Goal: Task Accomplishment & Management: Complete application form

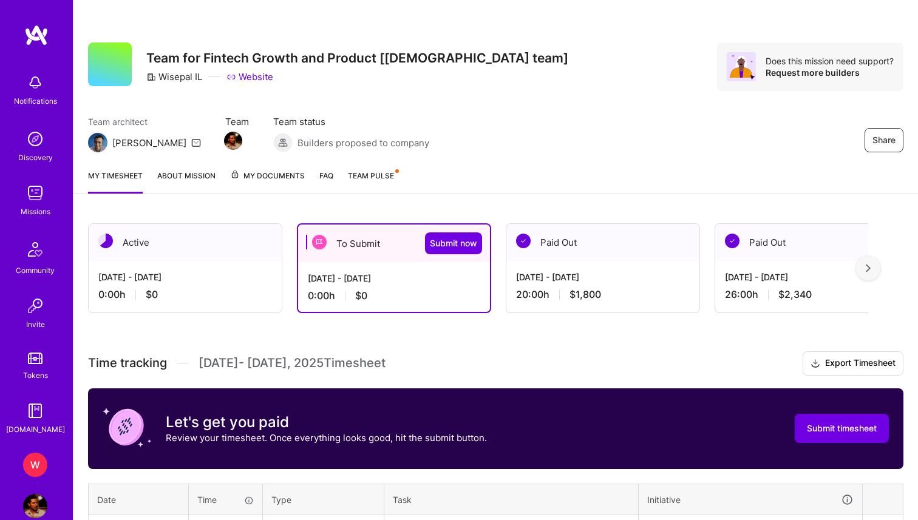
scroll to position [136, 0]
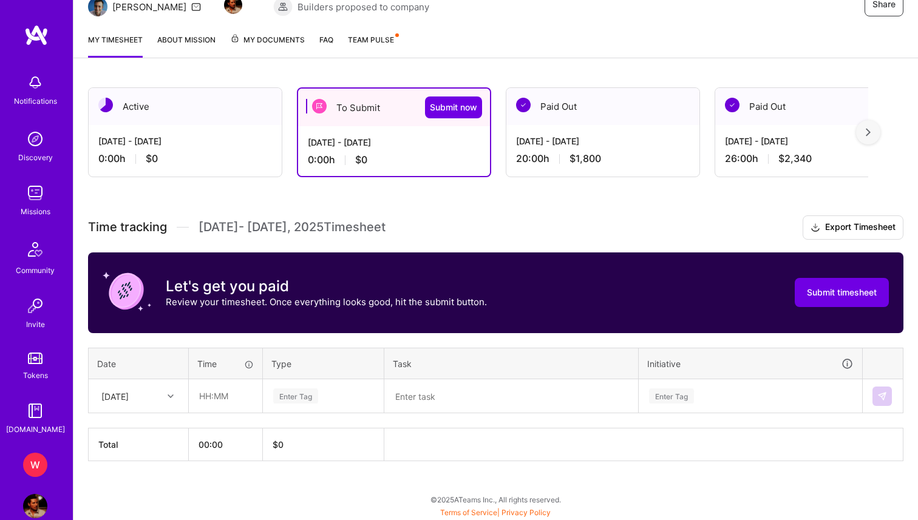
click at [233, 350] on th "Time" at bounding box center [226, 364] width 74 height 32
click at [150, 401] on div "[DATE]" at bounding box center [128, 396] width 67 height 20
click at [136, 454] on div "[DATE]" at bounding box center [138, 453] width 98 height 22
click at [118, 402] on div "[DATE]" at bounding box center [128, 396] width 67 height 20
click at [211, 390] on input "text" at bounding box center [225, 396] width 72 height 32
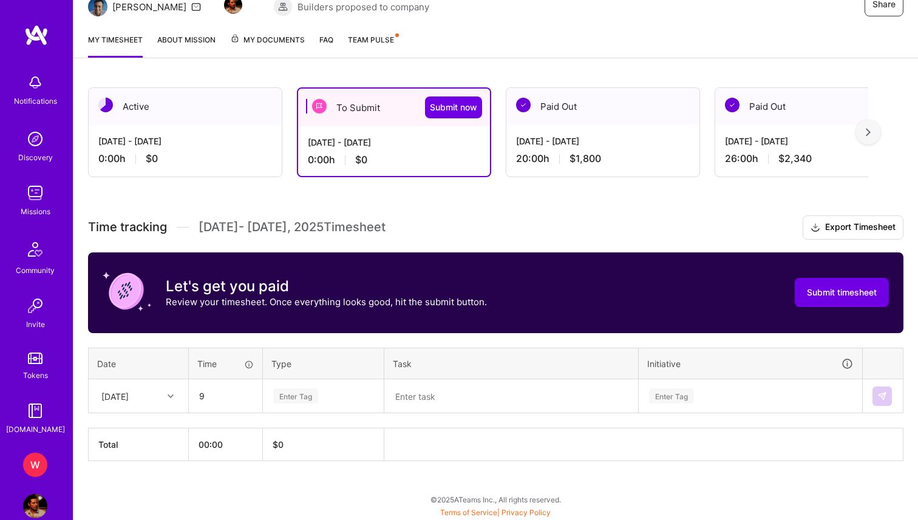
type input "09:00"
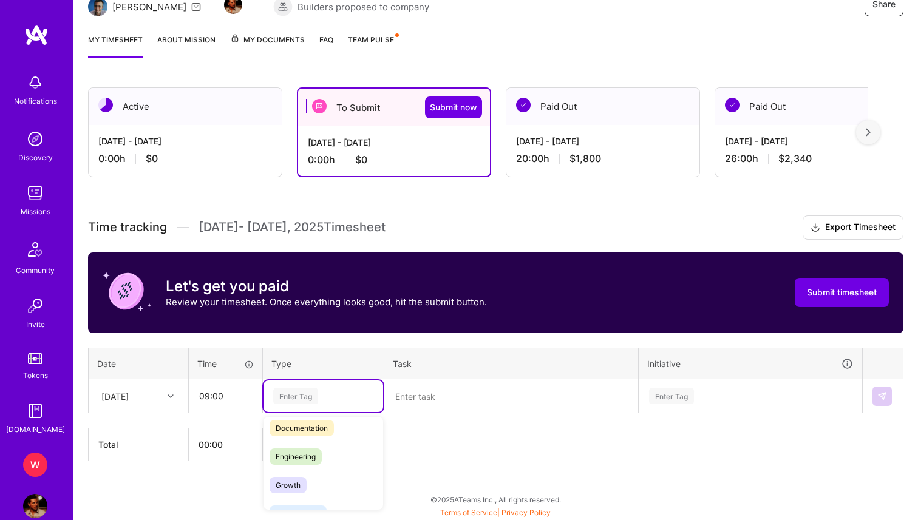
scroll to position [73, 0]
click at [317, 453] on span "Engineering" at bounding box center [295, 449] width 52 height 16
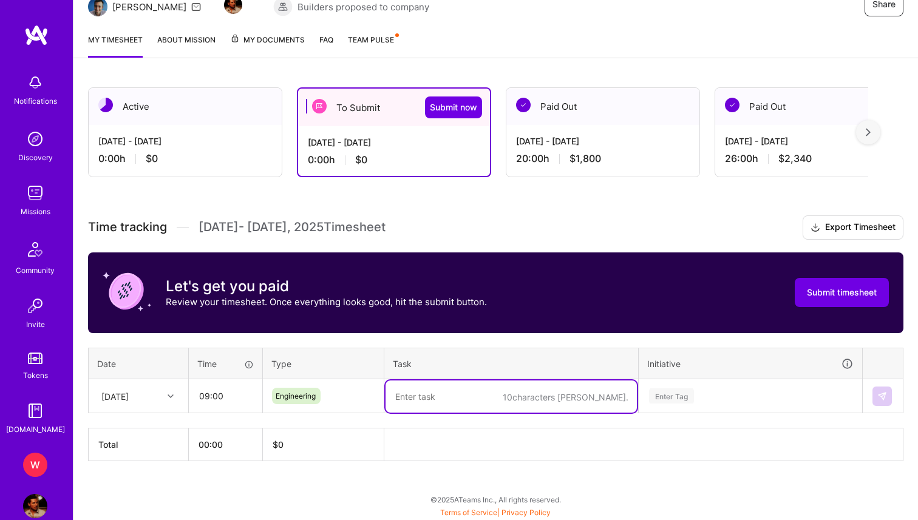
click at [500, 406] on textarea at bounding box center [510, 397] width 251 height 32
type textarea "bug fixes for different scenatios"
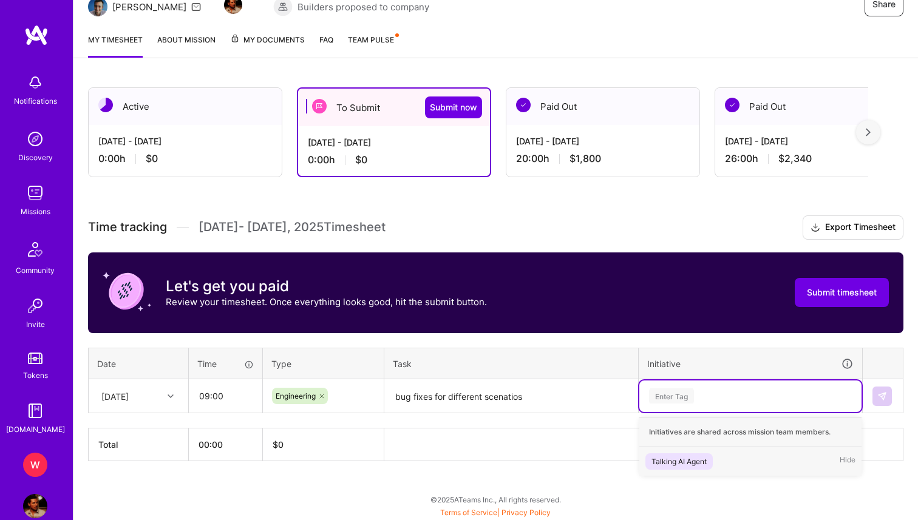
click at [739, 396] on div "Enter Tag" at bounding box center [750, 395] width 205 height 15
click at [688, 464] on div "Talking AI Agent" at bounding box center [678, 461] width 55 height 13
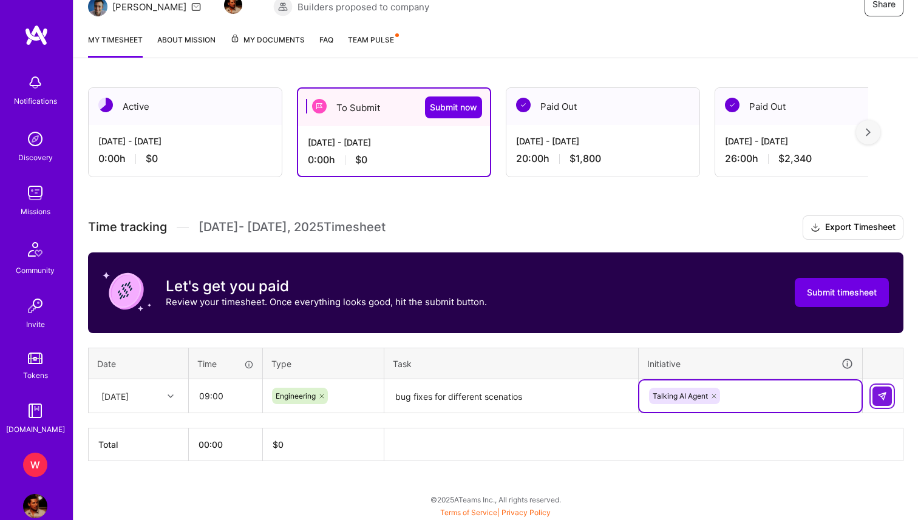
click at [881, 401] on button at bounding box center [881, 396] width 19 height 19
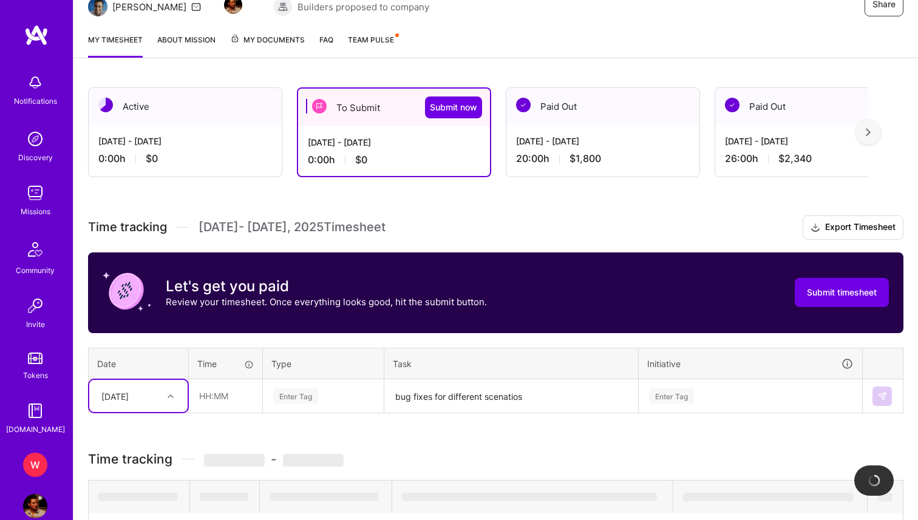
click at [155, 399] on div "option [DATE], selected. Select is focused ,type to refine list, press Down to …" at bounding box center [138, 396] width 98 height 32
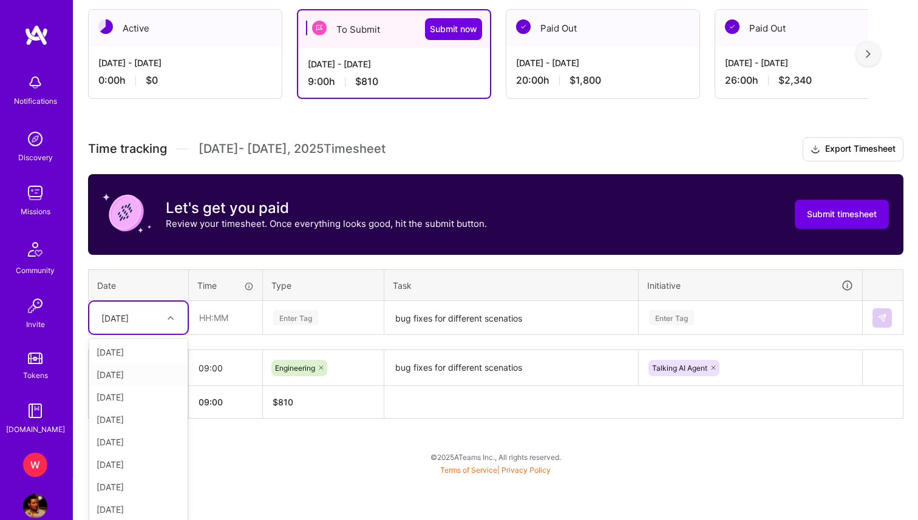
click at [138, 370] on div "[DATE]" at bounding box center [138, 375] width 98 height 22
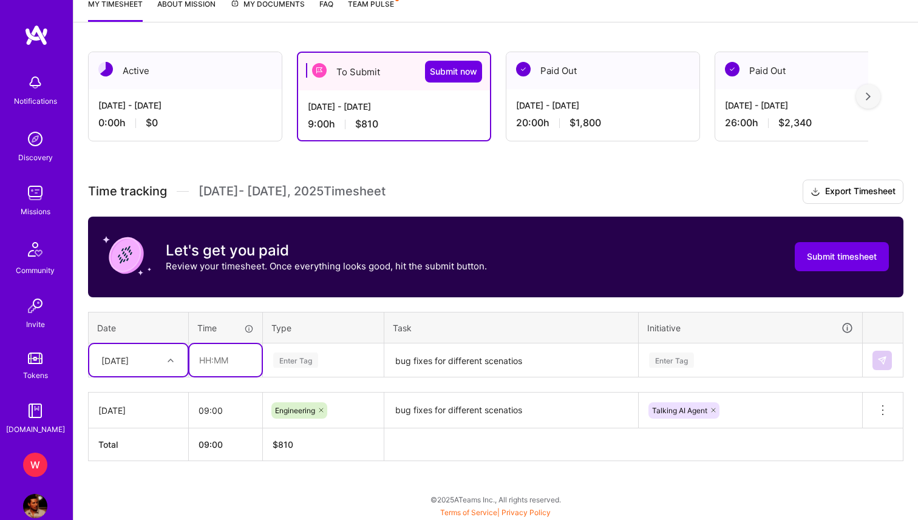
click at [236, 369] on input "text" at bounding box center [225, 360] width 72 height 32
click at [353, 373] on div "Enter Tag" at bounding box center [323, 361] width 120 height 32
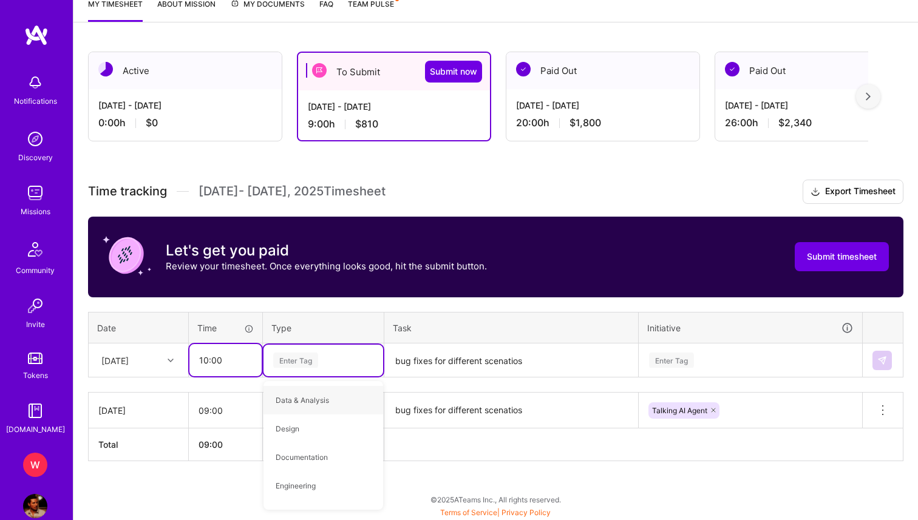
click at [219, 361] on input "10:00" at bounding box center [225, 360] width 72 height 32
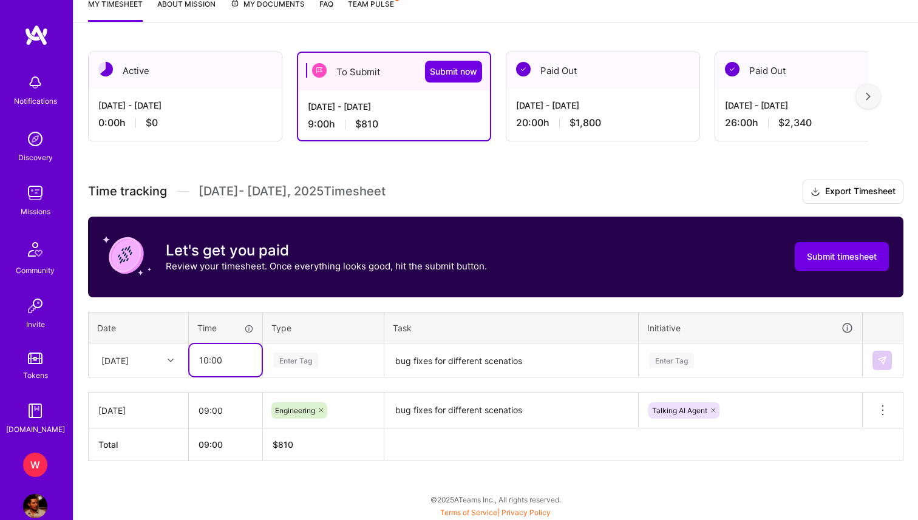
click at [205, 361] on input "10:00" at bounding box center [225, 360] width 72 height 32
type input "09:00"
click at [308, 365] on div "Enter Tag" at bounding box center [295, 360] width 45 height 19
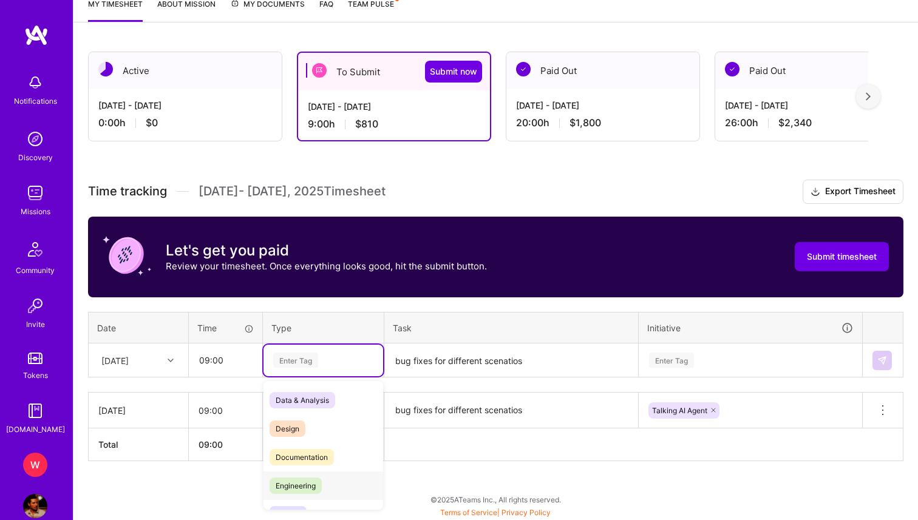
click at [295, 476] on div "Engineering" at bounding box center [323, 486] width 120 height 29
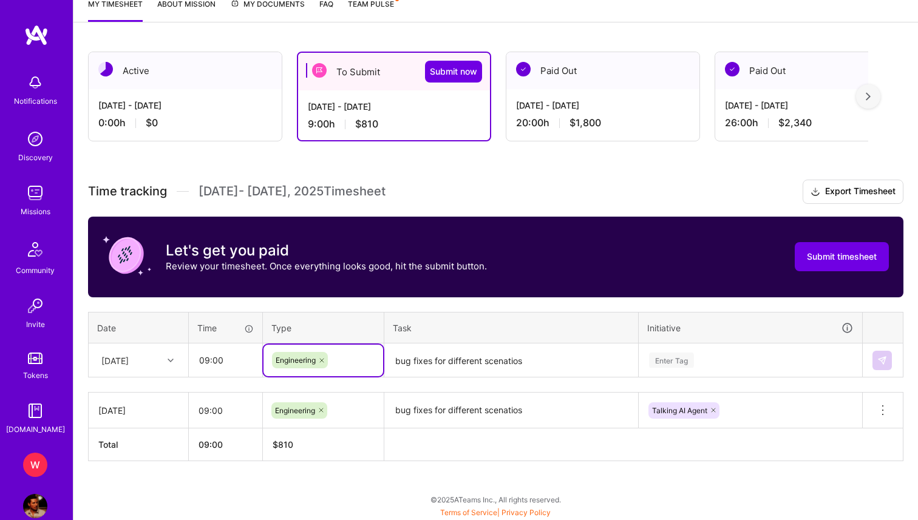
click at [448, 365] on textarea "bug fixes for different scenatios" at bounding box center [510, 361] width 251 height 32
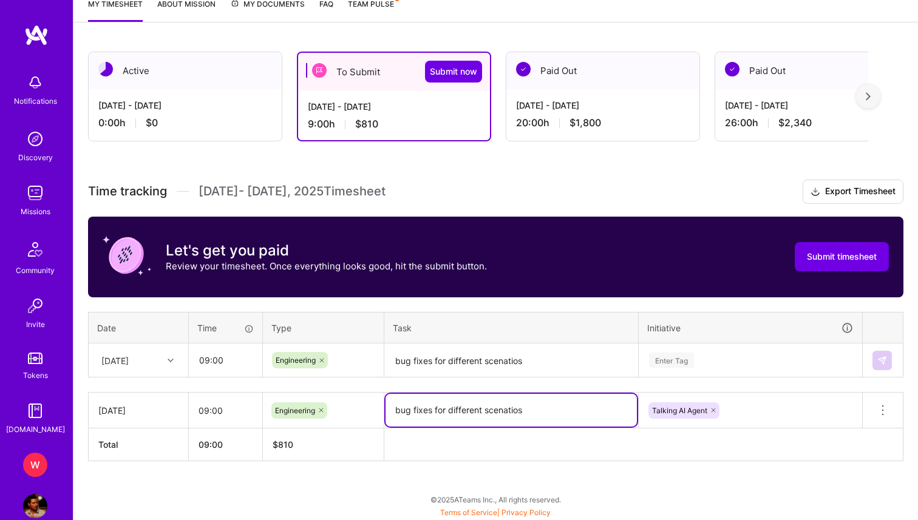
drag, startPoint x: 532, startPoint y: 409, endPoint x: 368, endPoint y: 407, distance: 163.3
click at [368, 407] on tr "[DATE] 09:00 Engineering bug fixes for different scenatios Talking AI Agent Del…" at bounding box center [496, 411] width 815 height 36
click at [465, 369] on textarea "bug fixes for different scenatios" at bounding box center [510, 361] width 251 height 32
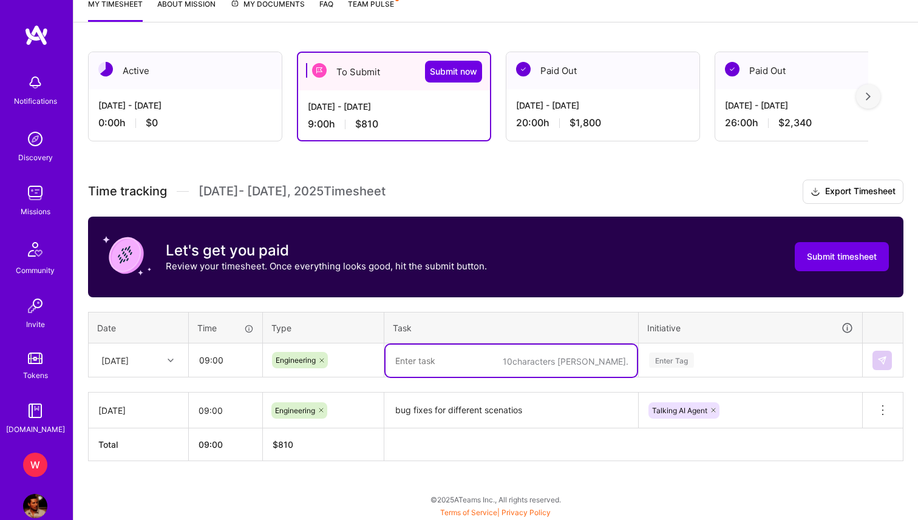
paste textarea "bug fixes for different scenatios"
type textarea "bug fixes for different scenatios"
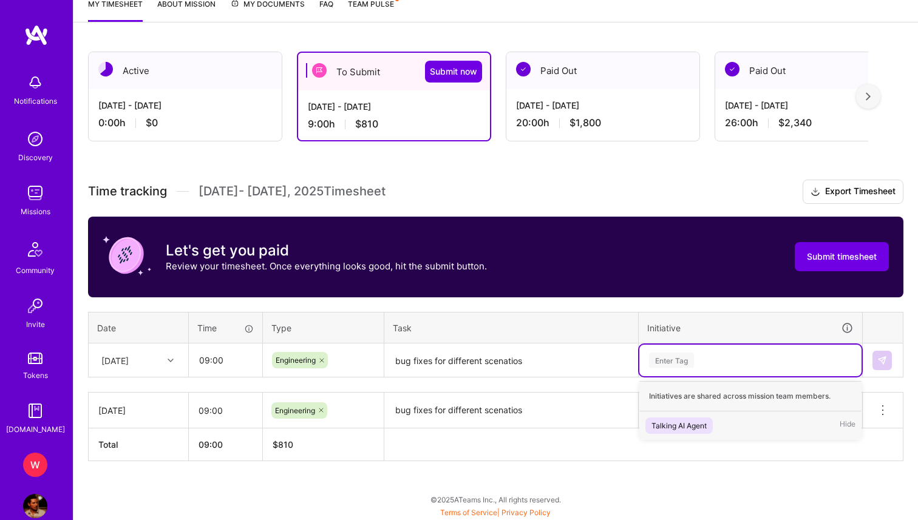
click at [714, 369] on div "Enter Tag" at bounding box center [750, 361] width 222 height 32
click at [675, 419] on div "Talking AI Agent" at bounding box center [678, 425] width 55 height 13
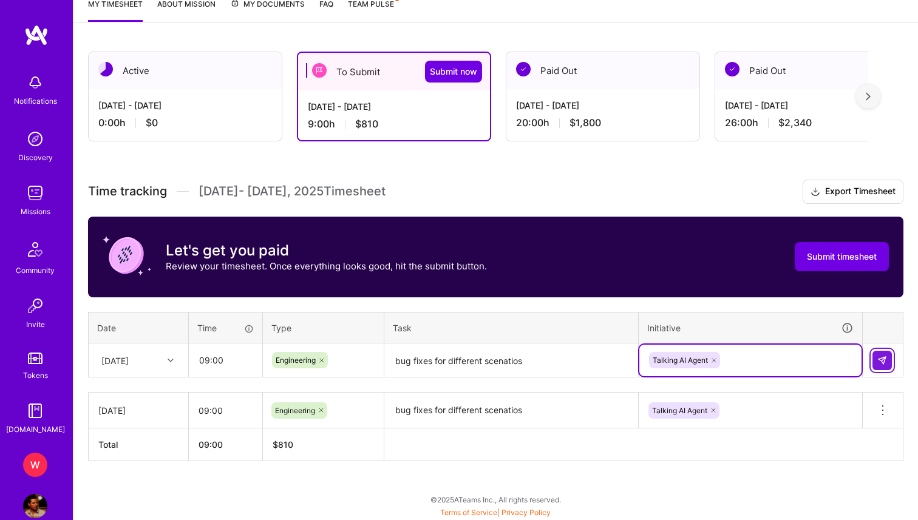
click at [883, 364] on button at bounding box center [881, 360] width 19 height 19
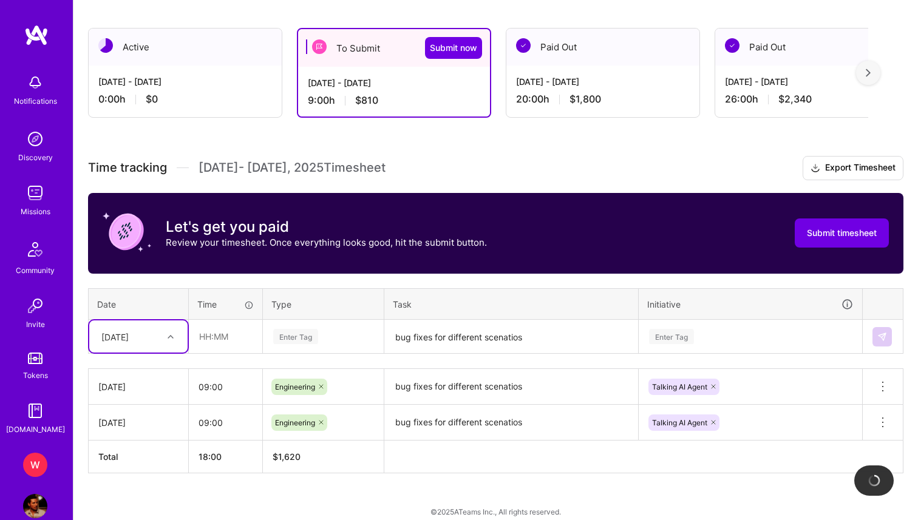
scroll to position [208, 0]
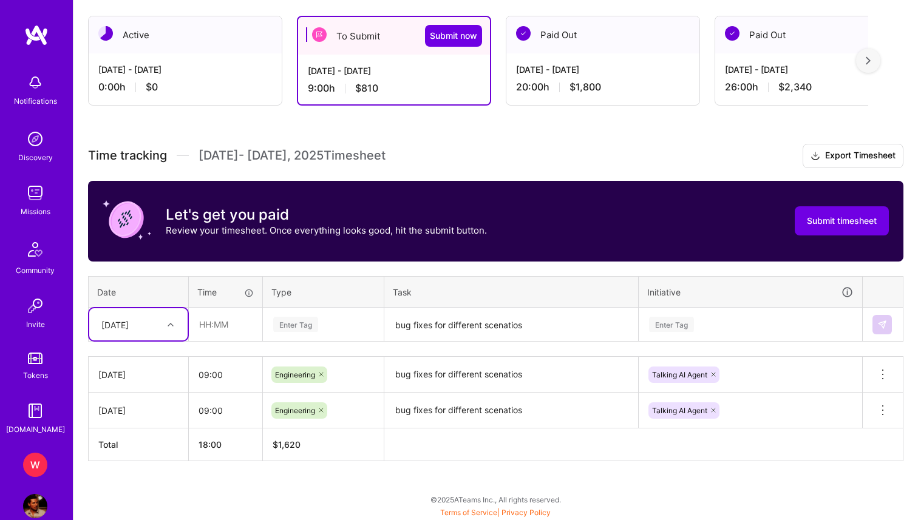
click at [493, 407] on textarea "bug fixes for different scenatios" at bounding box center [510, 410] width 251 height 33
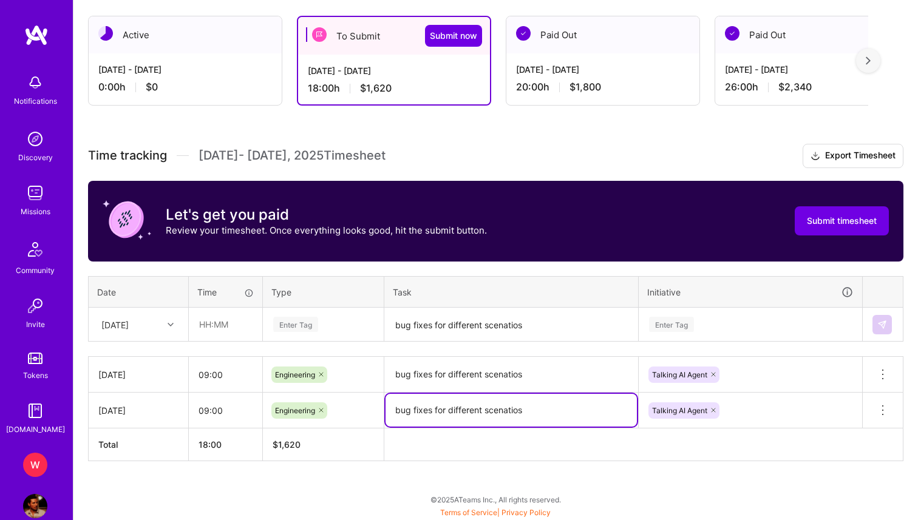
click at [512, 411] on textarea "bug fixes for different scenatios" at bounding box center [510, 410] width 251 height 33
type textarea "bug fixes for different scenarios"
click at [565, 368] on textarea "bug fixes for different scenatios" at bounding box center [510, 374] width 251 height 33
paste textarea "r"
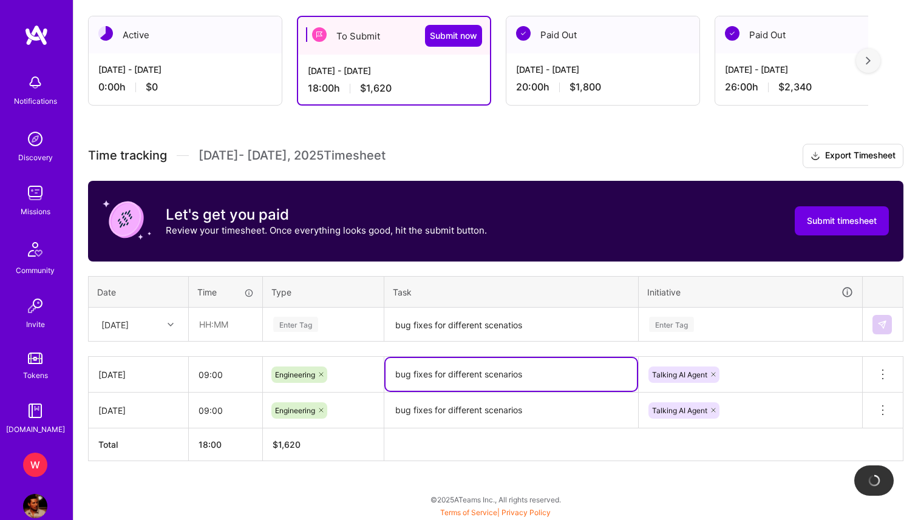
type textarea "bug fixes for different scenarios"
click at [533, 409] on textarea "bug fixes for different scenarios" at bounding box center [510, 411] width 251 height 34
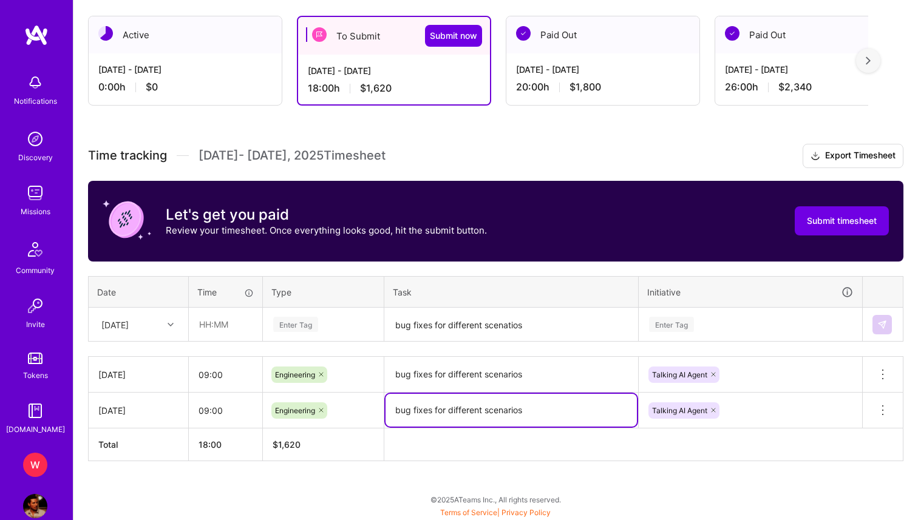
click at [129, 325] on div "[DATE]" at bounding box center [114, 324] width 27 height 13
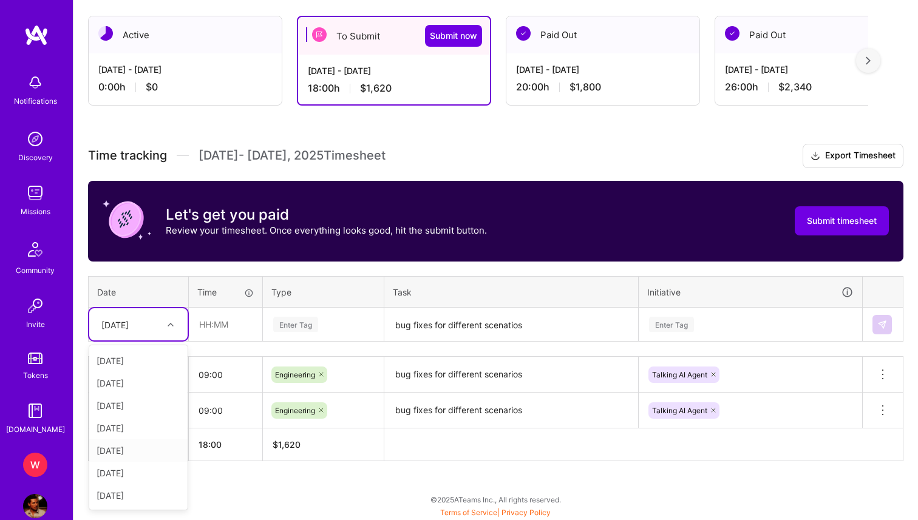
scroll to position [22, 0]
click at [129, 488] on div "[DATE]" at bounding box center [138, 494] width 98 height 22
click at [226, 328] on input "text" at bounding box center [225, 324] width 72 height 32
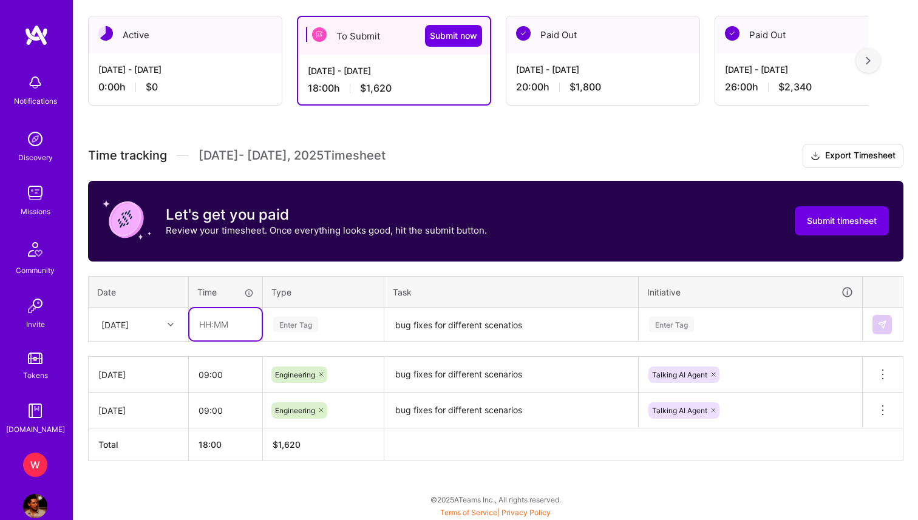
type input "10:00"
click at [333, 332] on div "Enter Tag" at bounding box center [323, 325] width 120 height 32
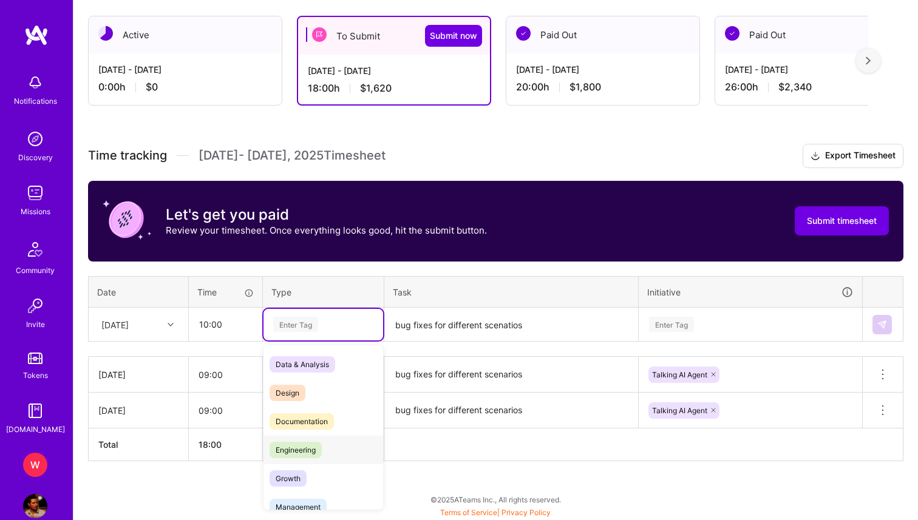
click at [300, 448] on span "Engineering" at bounding box center [295, 450] width 52 height 16
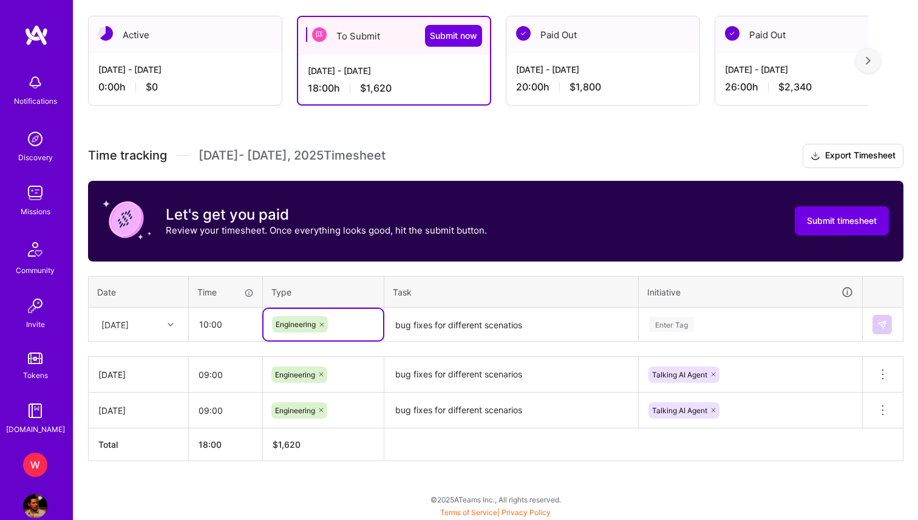
click at [438, 334] on textarea "bug fixes for different scenatios" at bounding box center [510, 325] width 251 height 32
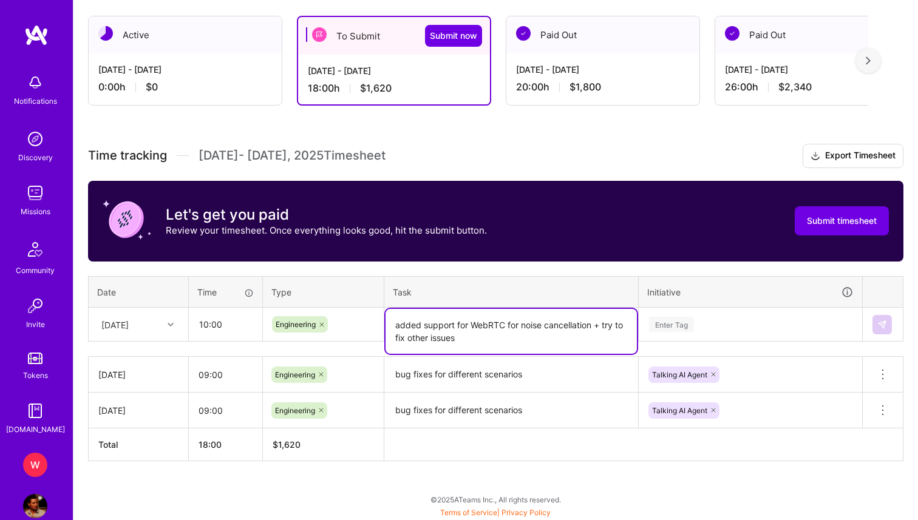
type textarea "added support for WebRTC for noise cancellation + try to fix other issues"
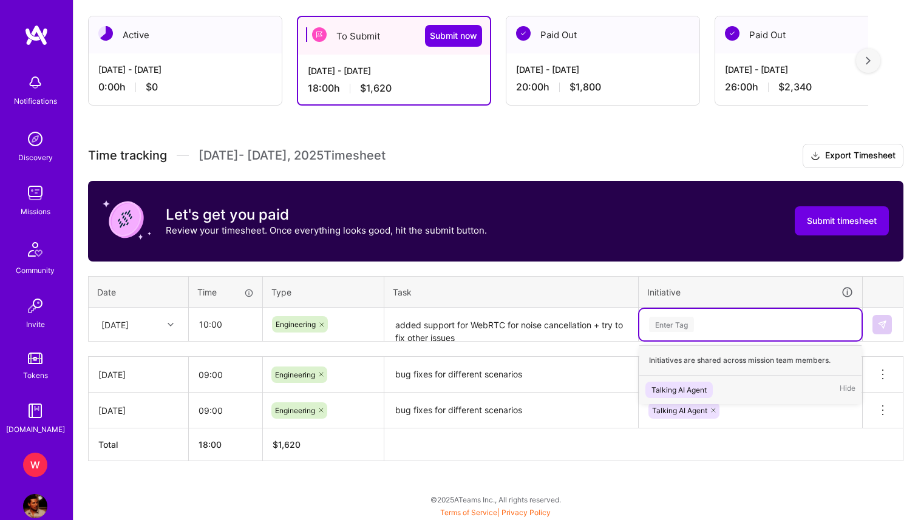
click at [670, 330] on div "Enter Tag" at bounding box center [671, 324] width 45 height 19
click at [696, 391] on div "Talking AI Agent" at bounding box center [678, 390] width 55 height 13
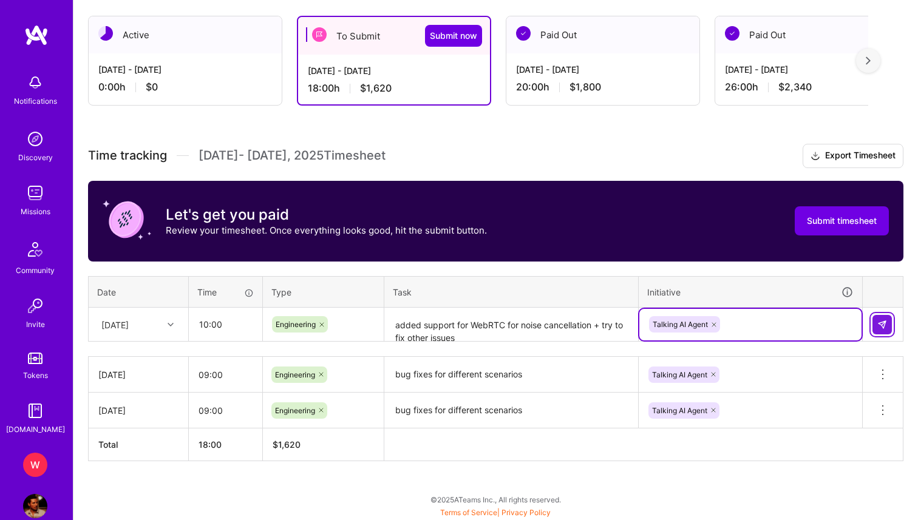
click at [888, 316] on button at bounding box center [881, 324] width 19 height 19
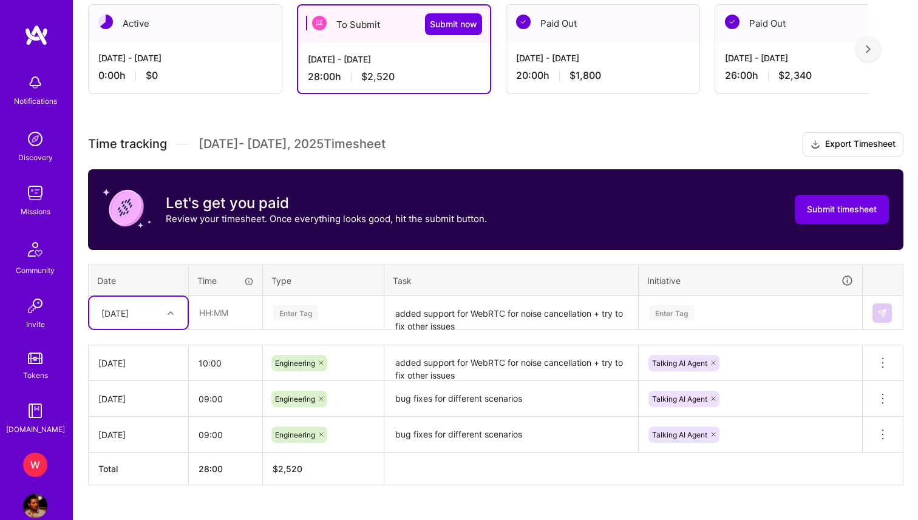
click at [170, 320] on div at bounding box center [172, 313] width 19 height 20
click at [141, 396] on div "[DATE]" at bounding box center [138, 393] width 98 height 22
click at [239, 316] on input "text" at bounding box center [225, 313] width 72 height 32
type input "10:00"
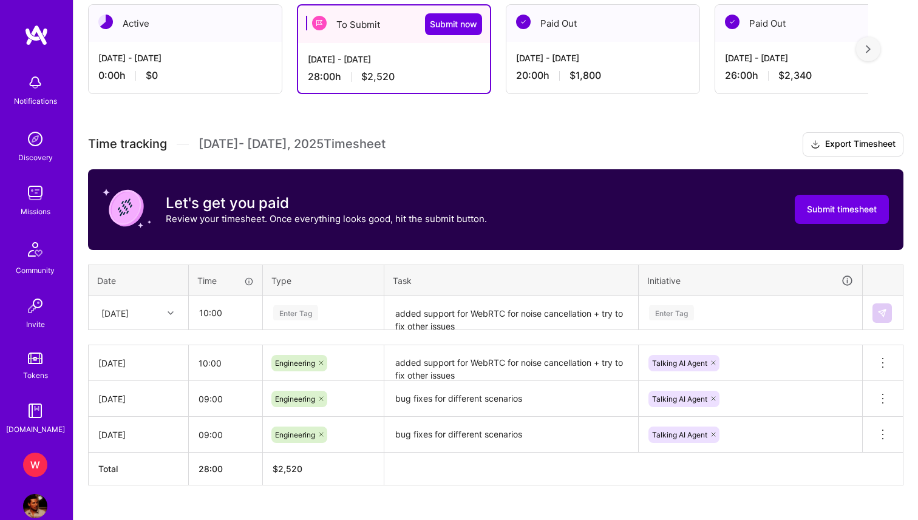
click at [302, 316] on div "Enter Tag" at bounding box center [295, 312] width 45 height 19
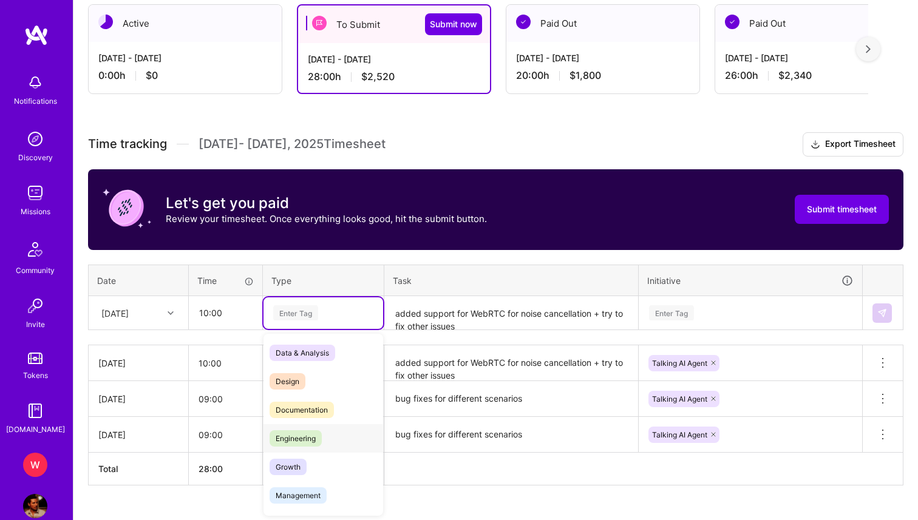
click at [290, 438] on span "Engineering" at bounding box center [295, 438] width 52 height 16
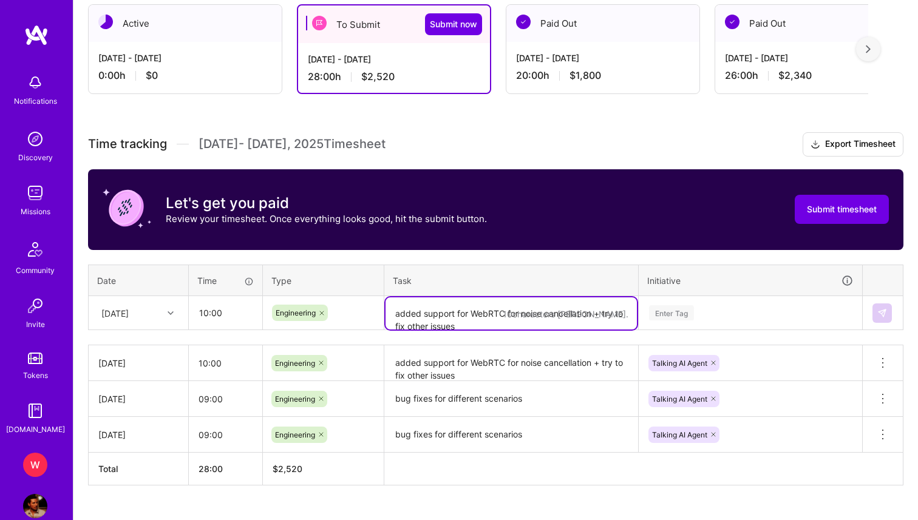
click at [449, 324] on textarea "added support for WebRTC for noise cancellation + try to fix other issues" at bounding box center [510, 313] width 251 height 32
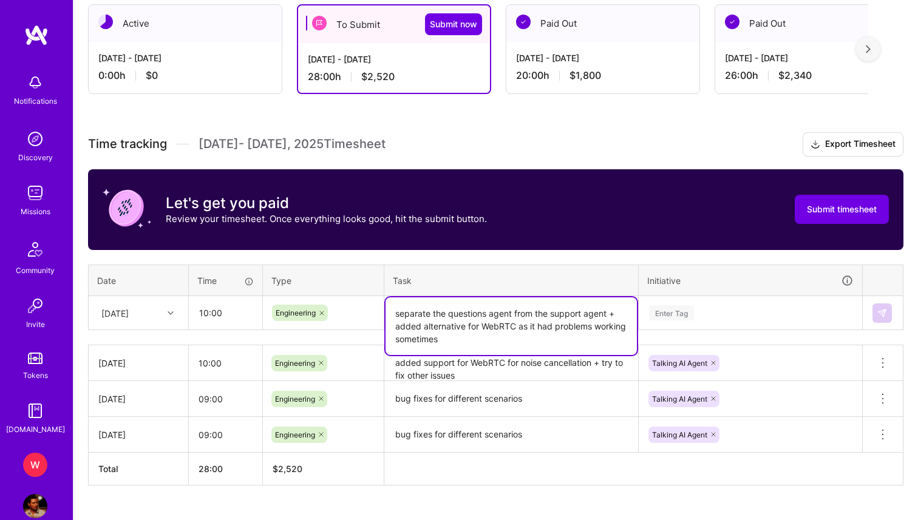
type textarea "separate the questions agent from the support agent + added alternative for Web…"
click at [671, 319] on div "Enter Tag" at bounding box center [671, 312] width 45 height 19
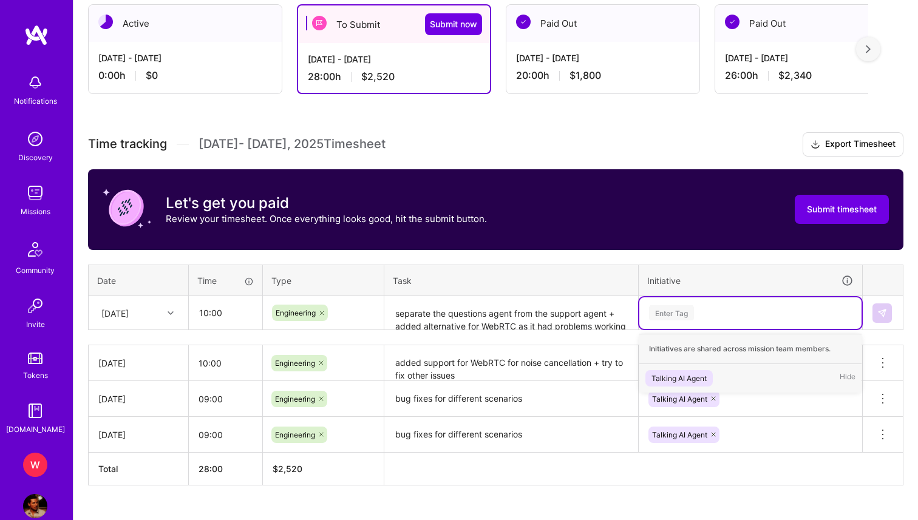
click at [683, 375] on div "Talking AI Agent" at bounding box center [678, 378] width 55 height 13
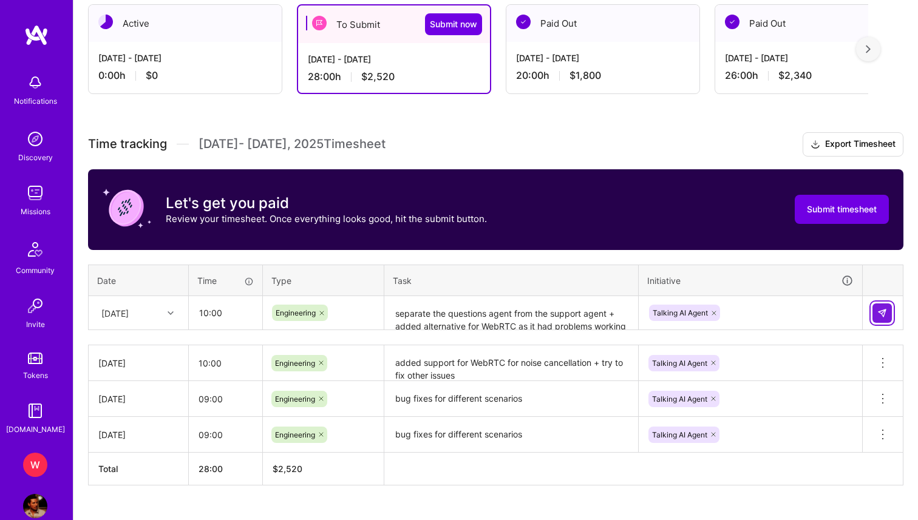
click at [886, 313] on img at bounding box center [882, 313] width 10 height 10
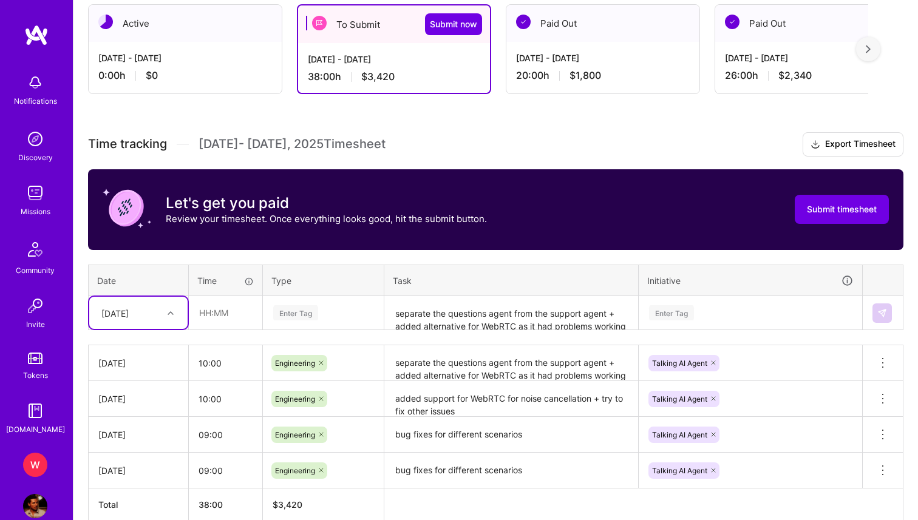
click at [157, 314] on div "[DATE]" at bounding box center [128, 313] width 67 height 20
click at [178, 280] on th "Date" at bounding box center [139, 281] width 100 height 32
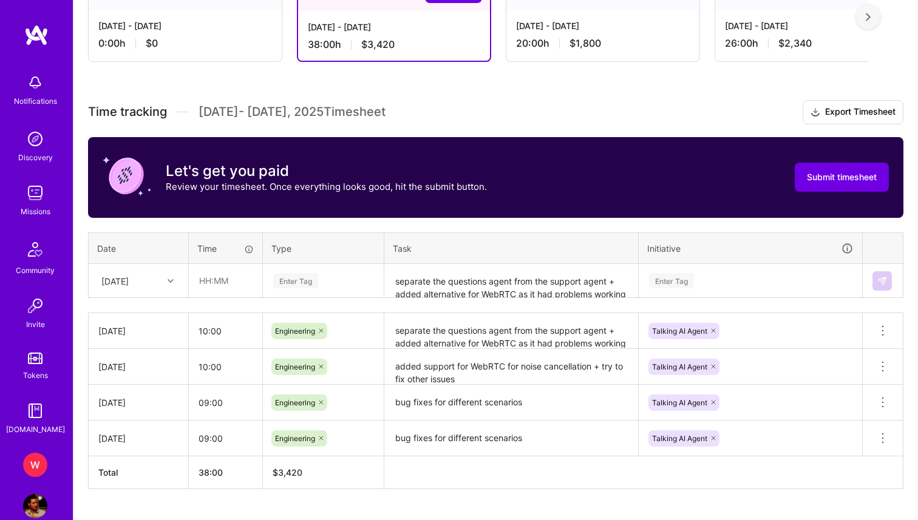
scroll to position [279, 0]
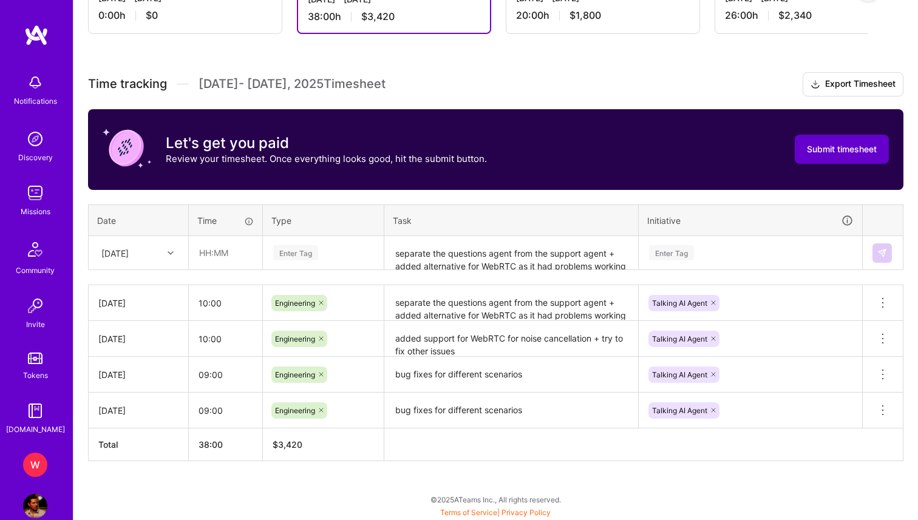
click at [840, 159] on button "Submit timesheet" at bounding box center [842, 149] width 94 height 29
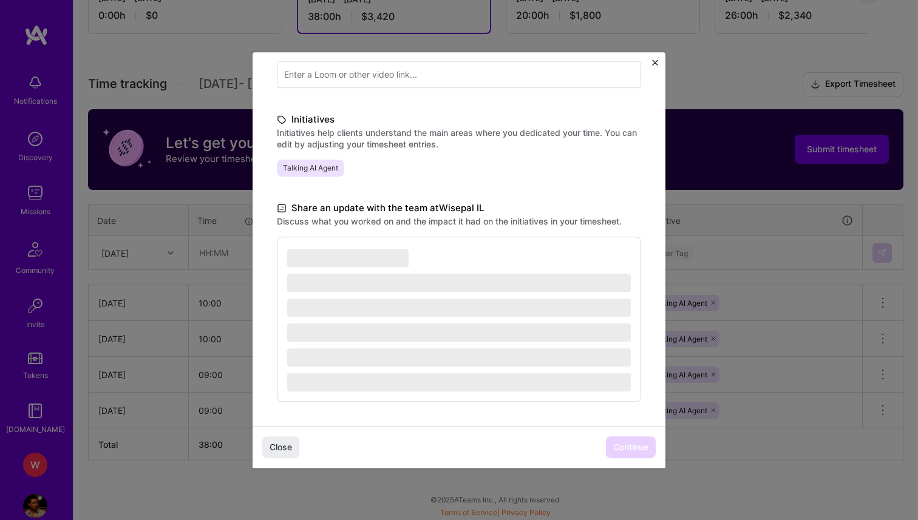
scroll to position [231, 0]
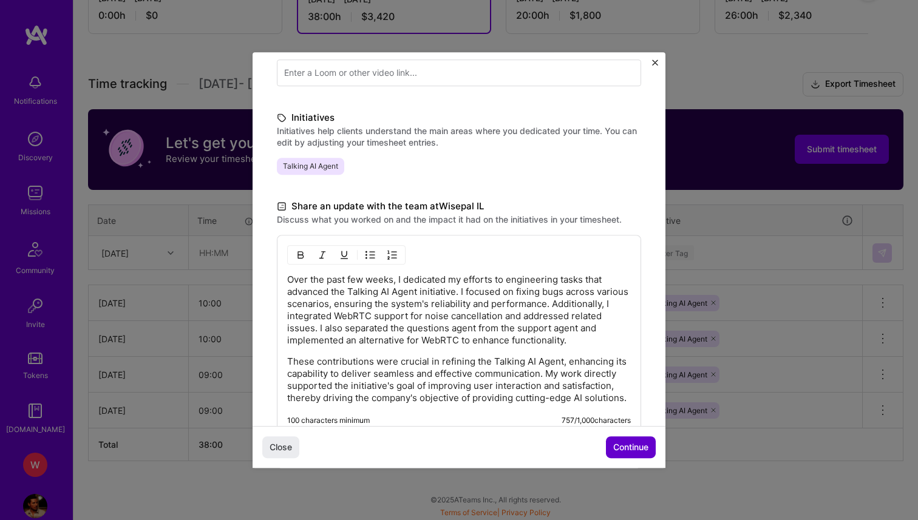
click at [633, 438] on button "Continue" at bounding box center [631, 447] width 50 height 22
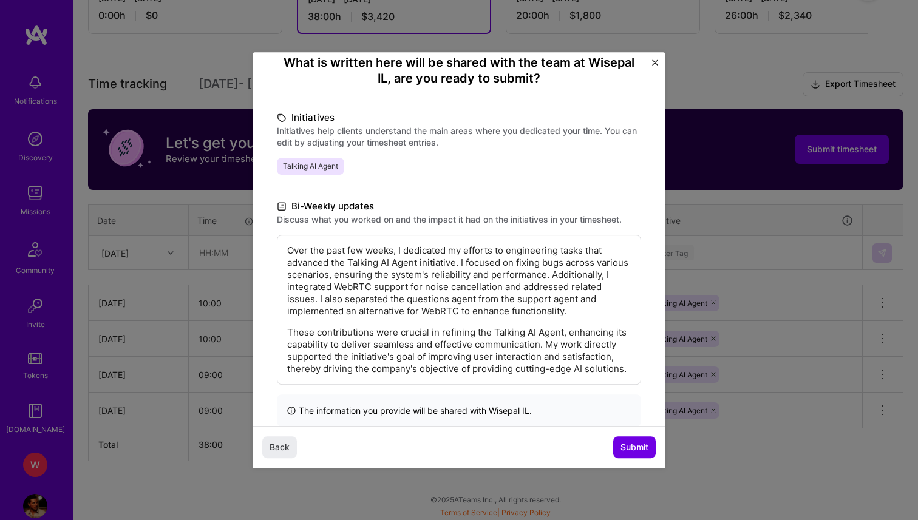
scroll to position [135, 0]
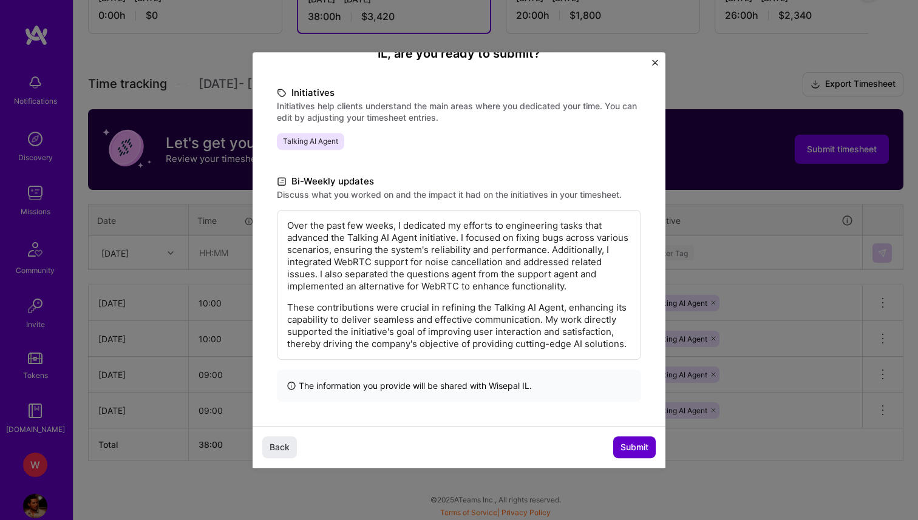
click at [634, 449] on span "Submit" at bounding box center [634, 447] width 28 height 12
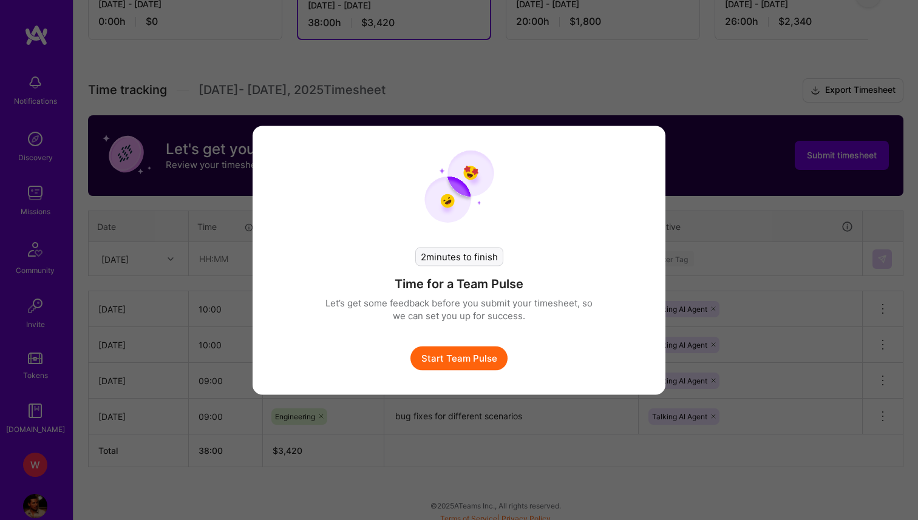
click at [456, 356] on button "Start Team Pulse" at bounding box center [458, 358] width 97 height 24
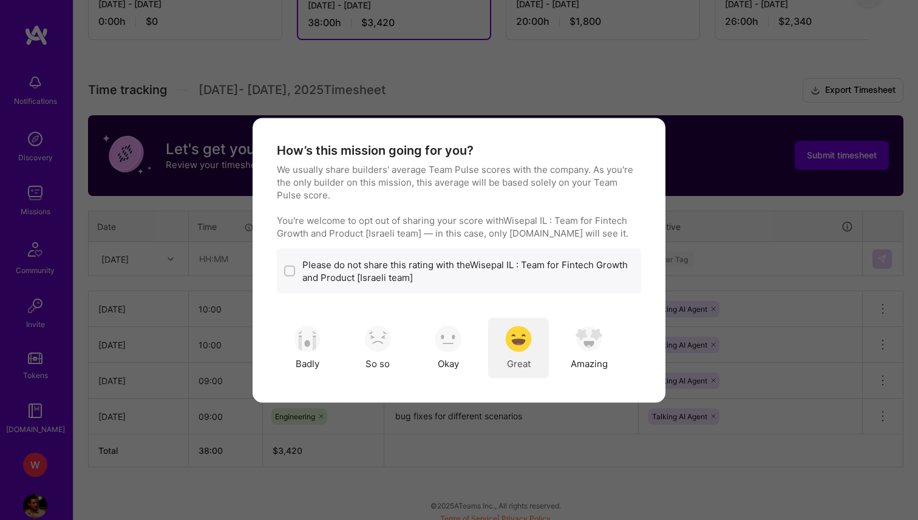
click at [520, 339] on img "modal" at bounding box center [518, 339] width 27 height 27
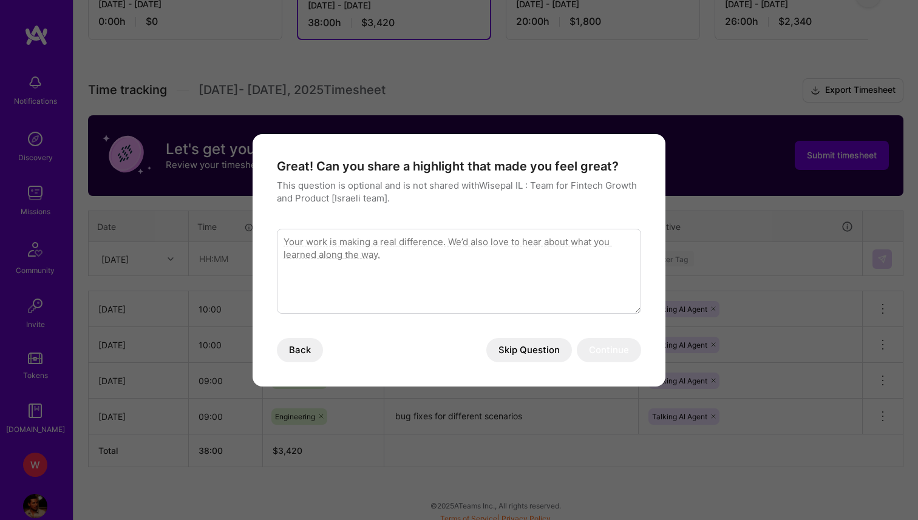
click at [516, 345] on button "Skip Question" at bounding box center [529, 350] width 86 height 24
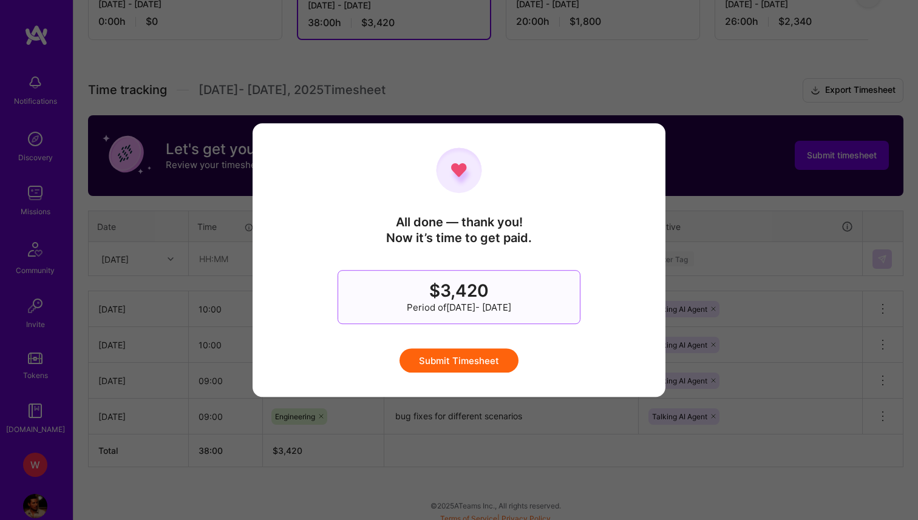
click at [450, 354] on button "Submit Timesheet" at bounding box center [458, 360] width 119 height 24
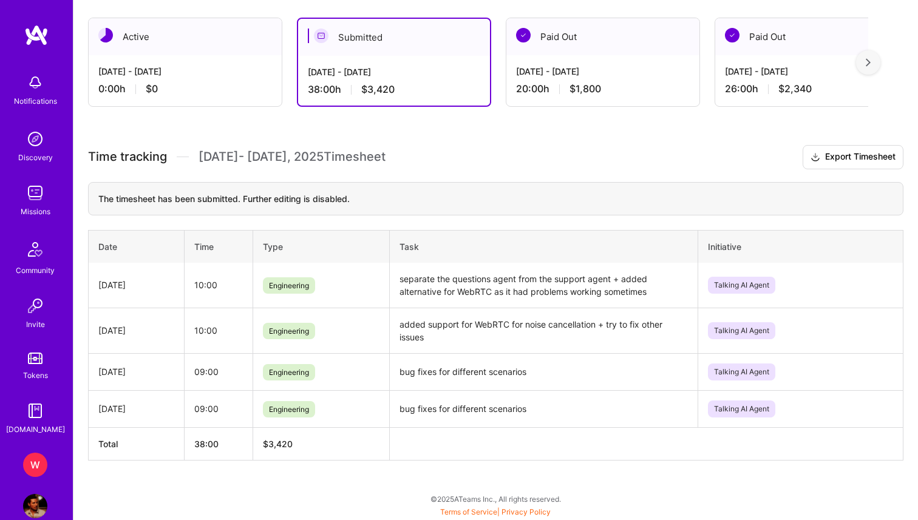
scroll to position [205, 0]
